Goal: Task Accomplishment & Management: Manage account settings

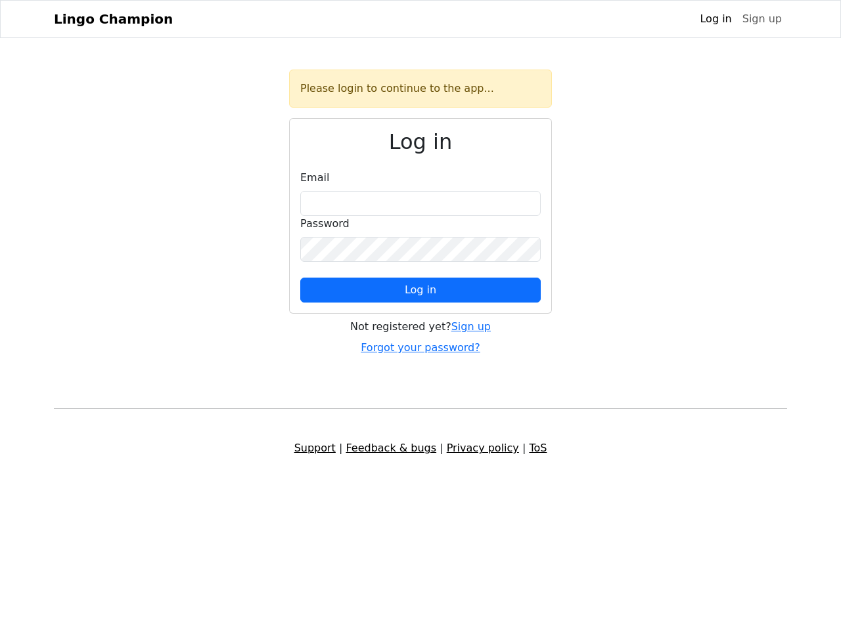
click at [420, 290] on span "Log in" at bounding box center [421, 290] width 32 height 12
